Goal: Find specific page/section: Find specific page/section

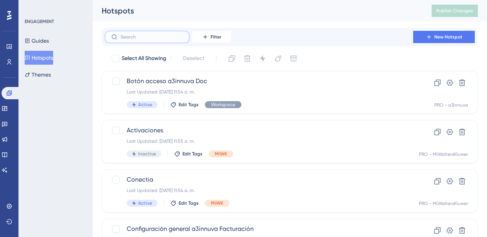
click at [134, 35] on input "text" at bounding box center [151, 36] width 62 height 5
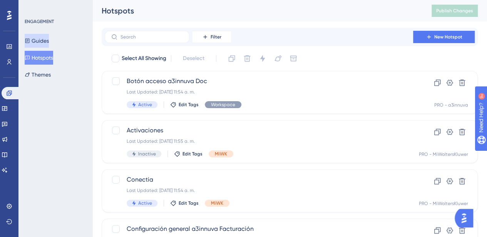
click at [42, 37] on button "Guides" at bounding box center [37, 41] width 24 height 14
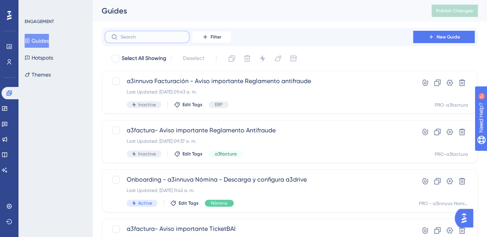
click at [131, 37] on input "text" at bounding box center [151, 36] width 62 height 5
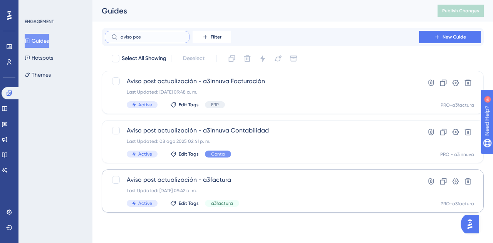
type input "aviso pos"
click at [194, 179] on span "Aviso post actualización - a3factura" at bounding box center [262, 179] width 270 height 9
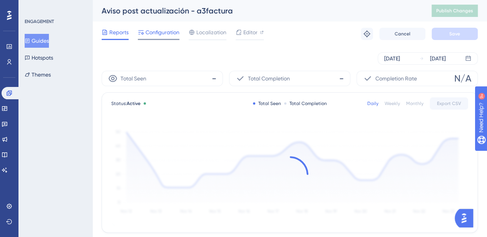
click at [164, 35] on span "Configuration" at bounding box center [162, 32] width 34 height 9
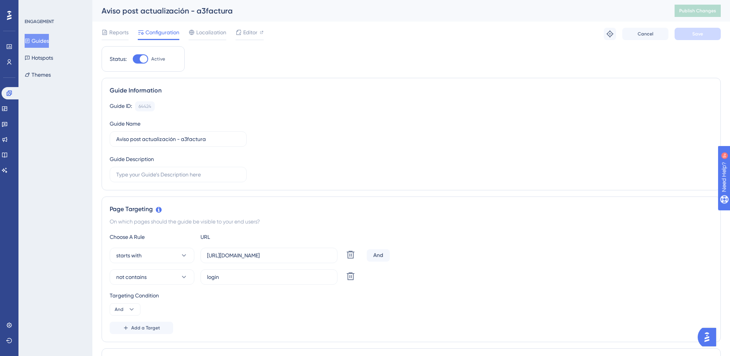
drag, startPoint x: 492, startPoint y: 1, endPoint x: 447, endPoint y: 130, distance: 136.1
click at [447, 130] on div "Guide ID: 64424 Copy Guide Name Aviso post actualización - a3factura Guide Desc…" at bounding box center [411, 141] width 603 height 81
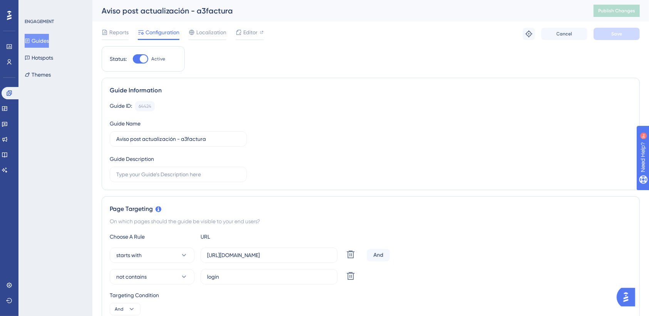
drag, startPoint x: 1476, startPoint y: 0, endPoint x: 361, endPoint y: 146, distance: 1124.5
click at [362, 143] on div "Guide ID: 64424 Copy Guide Name Aviso post actualización - a3factura Guide Desc…" at bounding box center [371, 141] width 522 height 81
click at [48, 40] on button "Guides" at bounding box center [37, 41] width 24 height 14
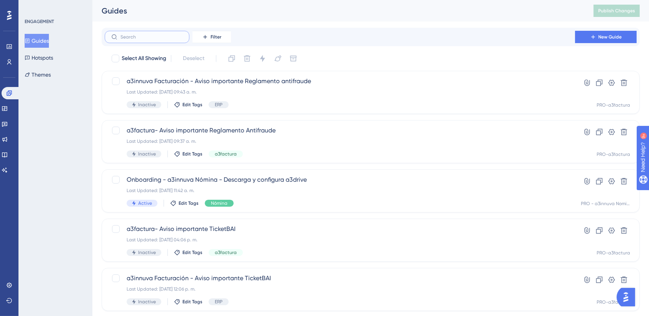
click at [152, 36] on input "text" at bounding box center [151, 36] width 62 height 5
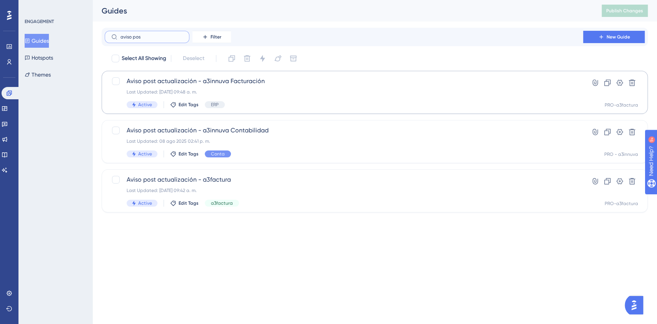
type input "aviso pos"
click at [171, 85] on span "Aviso post actualización - a3innuva Facturación" at bounding box center [344, 81] width 435 height 9
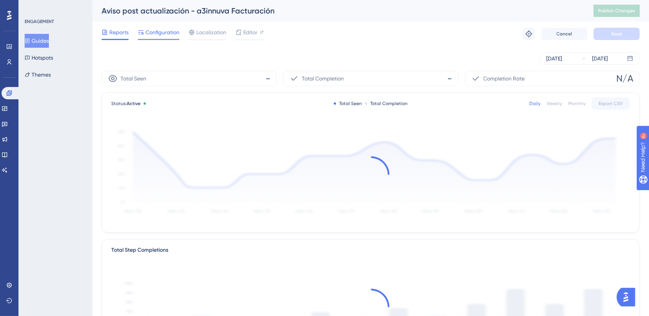
click at [151, 30] on span "Configuration" at bounding box center [162, 32] width 34 height 9
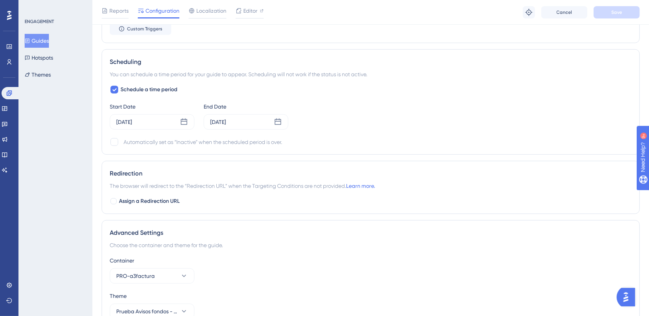
scroll to position [616, 0]
